Goal: Information Seeking & Learning: Check status

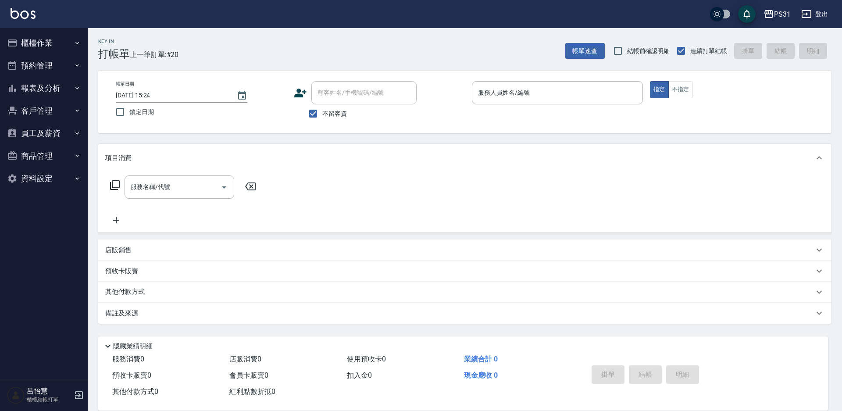
click at [57, 94] on button "報表及分析" at bounding box center [44, 88] width 81 height 23
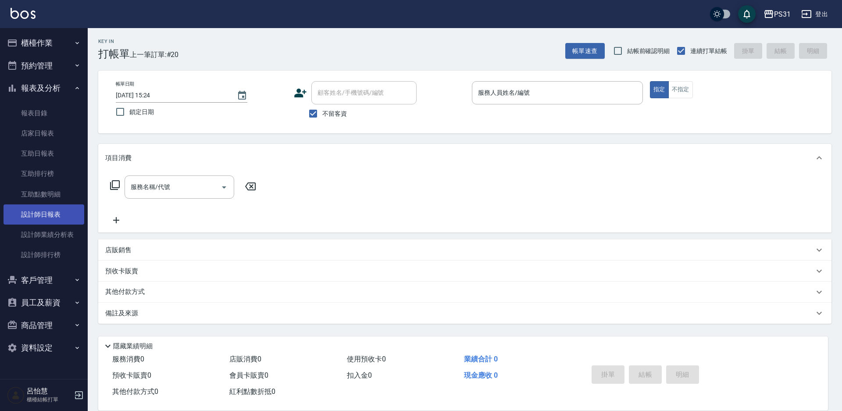
click at [46, 221] on link "設計師日報表" at bounding box center [44, 214] width 81 height 20
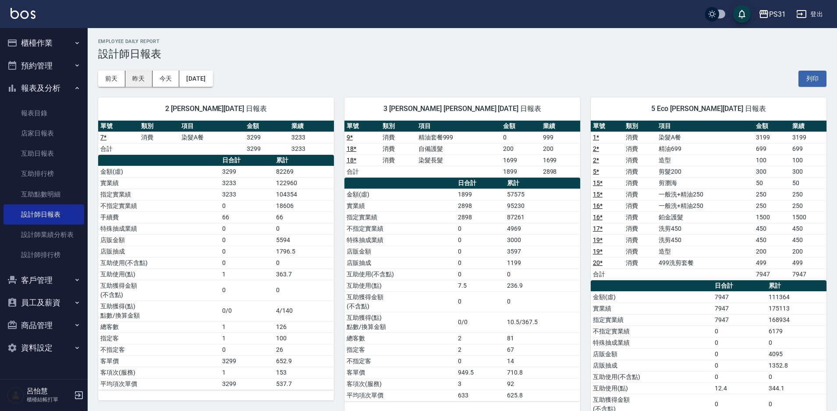
drag, startPoint x: 141, startPoint y: 88, endPoint x: 139, endPoint y: 75, distance: 13.0
click at [141, 87] on div "2 Bille [PERSON_NAME][DATE] 日報表 單號 類別 項目 金額 業績 7 * 消費 染髮A餐 3299 3233 合計 3299 32…" at bounding box center [211, 300] width 246 height 427
click at [138, 74] on button "昨天" at bounding box center [138, 79] width 27 height 16
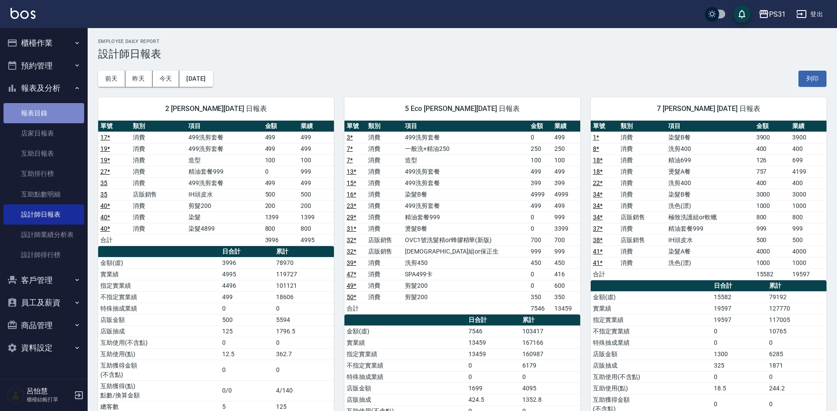
click at [39, 111] on link "報表目錄" at bounding box center [44, 113] width 81 height 20
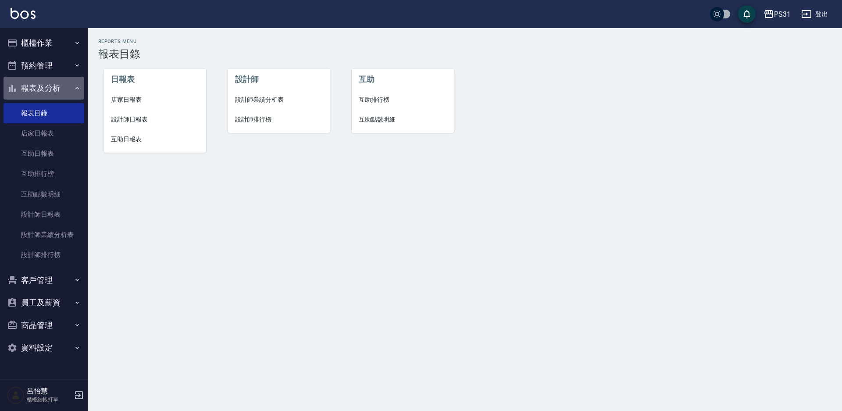
click at [46, 82] on button "報表及分析" at bounding box center [44, 88] width 81 height 23
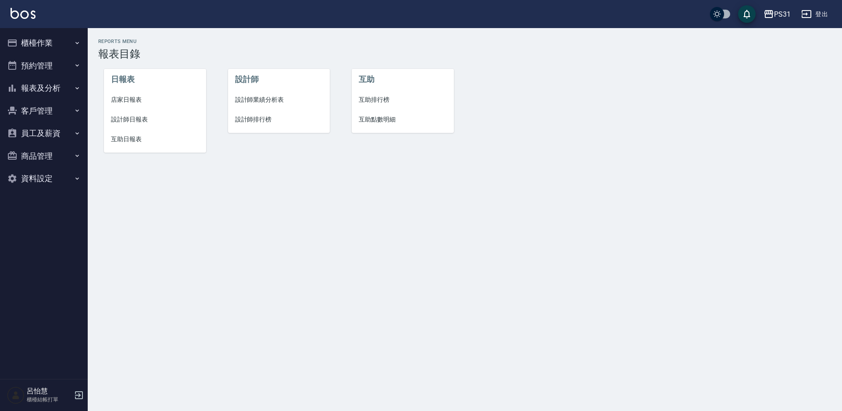
click at [50, 26] on div "PS31 登出" at bounding box center [421, 14] width 842 height 28
click at [46, 43] on button "櫃檯作業" at bounding box center [44, 43] width 81 height 23
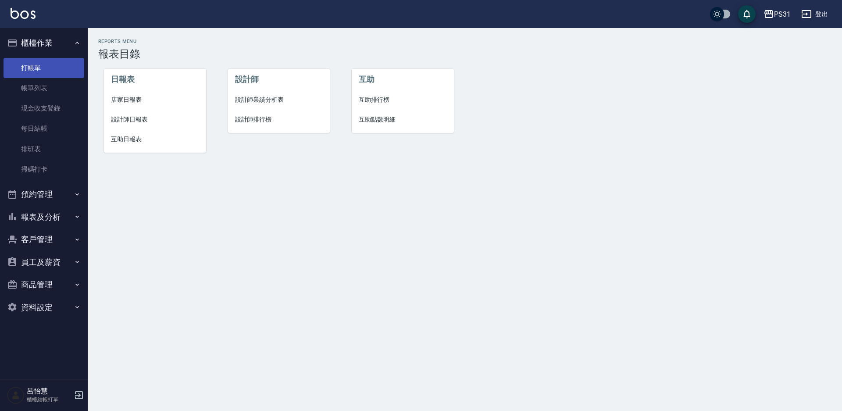
click at [39, 72] on link "打帳單" at bounding box center [44, 68] width 81 height 20
